Goal: Information Seeking & Learning: Learn about a topic

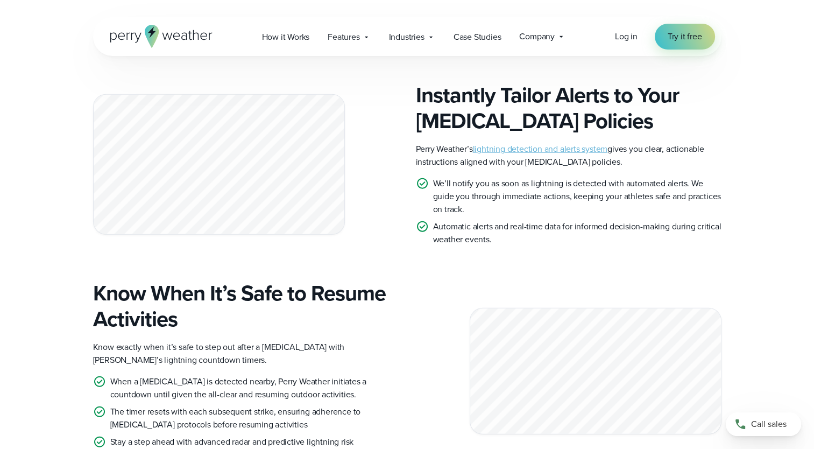
scroll to position [2454, 0]
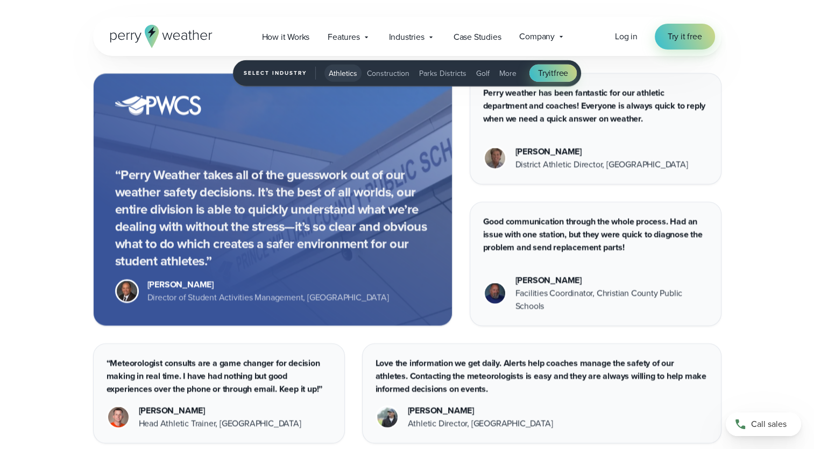
scroll to position [2360, 0]
